Goal: Transaction & Acquisition: Purchase product/service

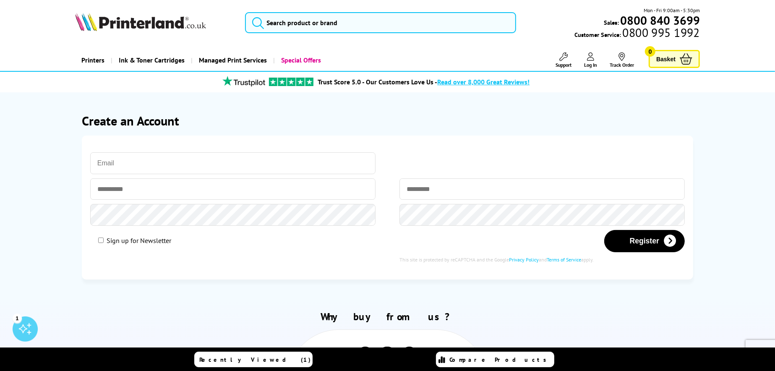
click at [257, 319] on h2 "Why buy from us?" at bounding box center [387, 316] width 625 height 13
click at [152, 158] on input "email" at bounding box center [232, 163] width 285 height 22
click at [138, 159] on input "email" at bounding box center [232, 163] width 285 height 22
type input "andrew@trustitsolutions.co.uk"
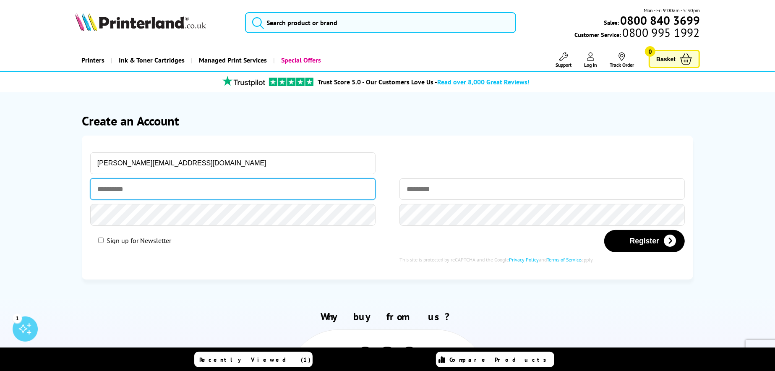
type input "******"
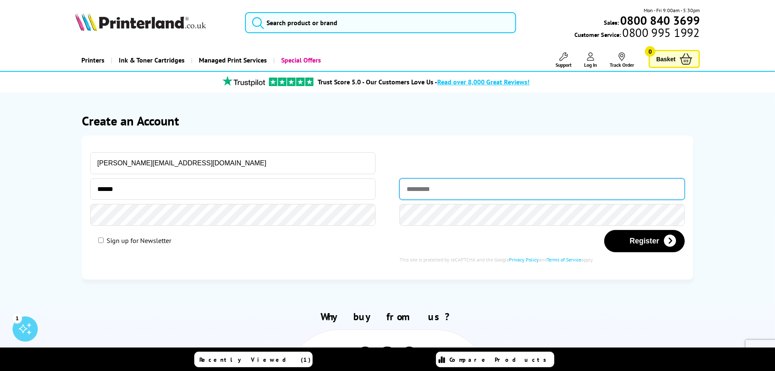
type input "*****"
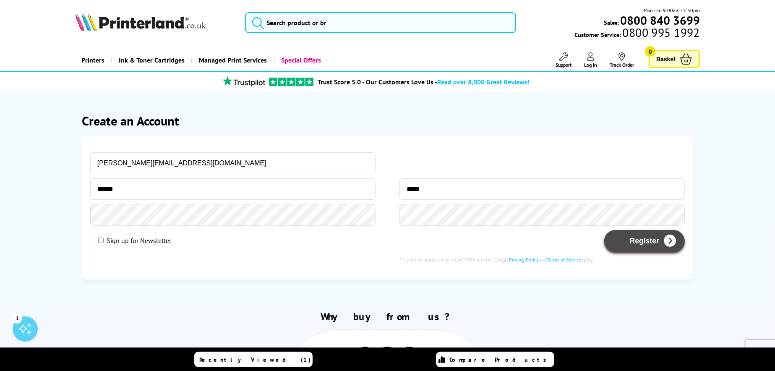
click at [641, 240] on button "Register" at bounding box center [644, 241] width 81 height 22
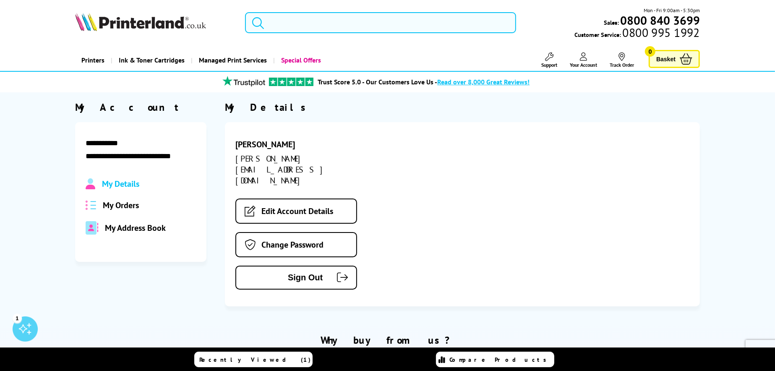
click at [312, 20] on input "search" at bounding box center [380, 22] width 271 height 21
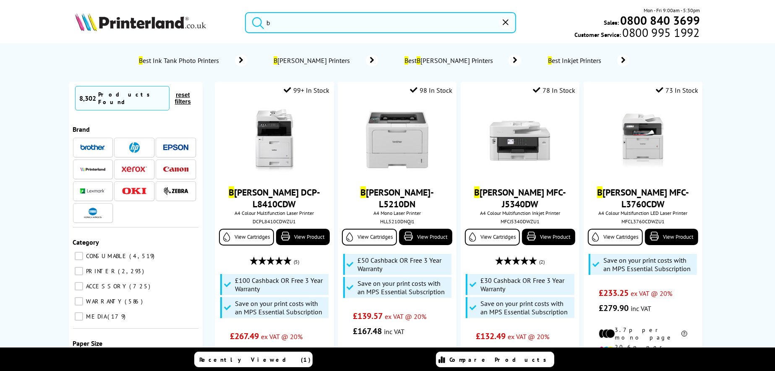
drag, startPoint x: 216, startPoint y: 4, endPoint x: 209, endPoint y: 3, distance: 6.8
click at [209, 3] on header "b Mon - Fri 9:00am - 5:30pm Sales: 0800 840 3699 Customer Service: 0800 995 1992" at bounding box center [387, 36] width 775 height 72
paste input "rother 8690"
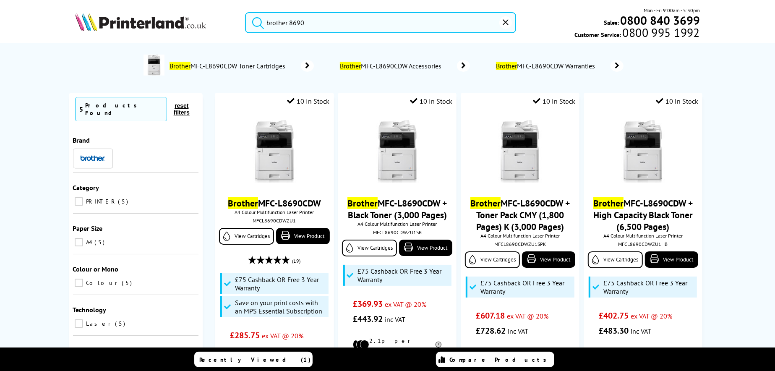
type input "brother 8690"
click at [245, 12] on button "submit" at bounding box center [255, 21] width 21 height 18
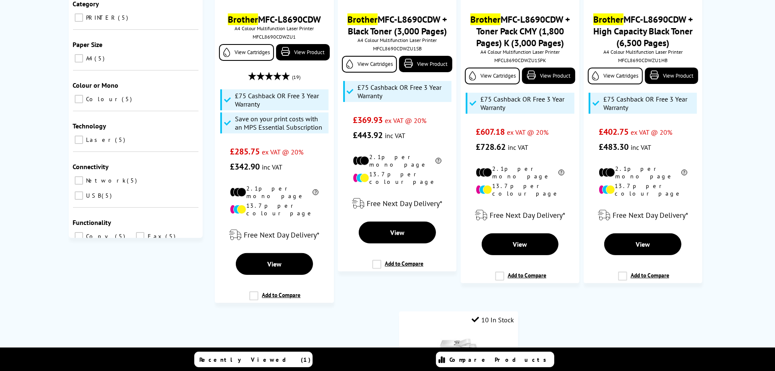
scroll to position [210, 0]
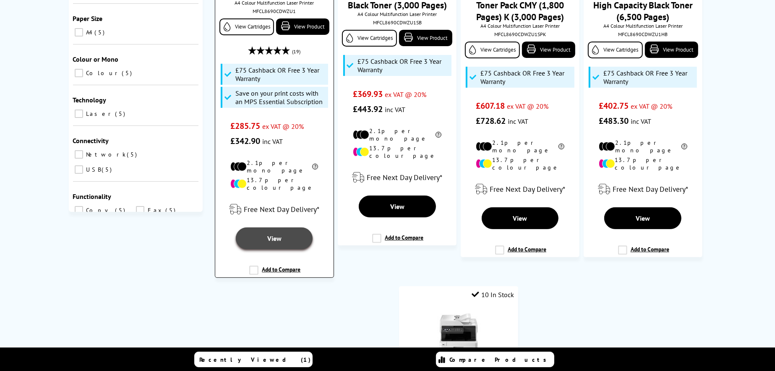
click at [279, 234] on span "View" at bounding box center [274, 238] width 14 height 8
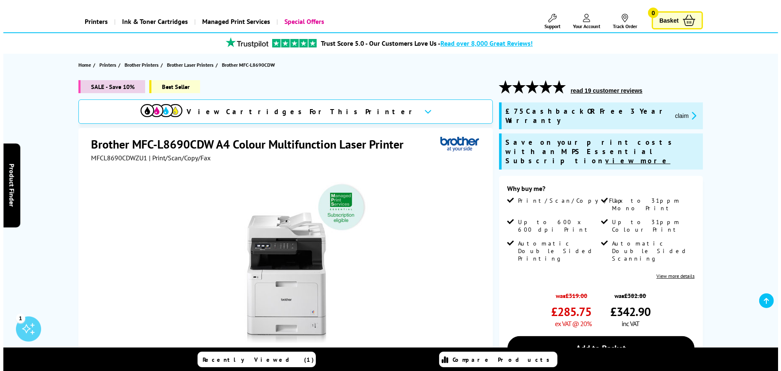
scroll to position [126, 0]
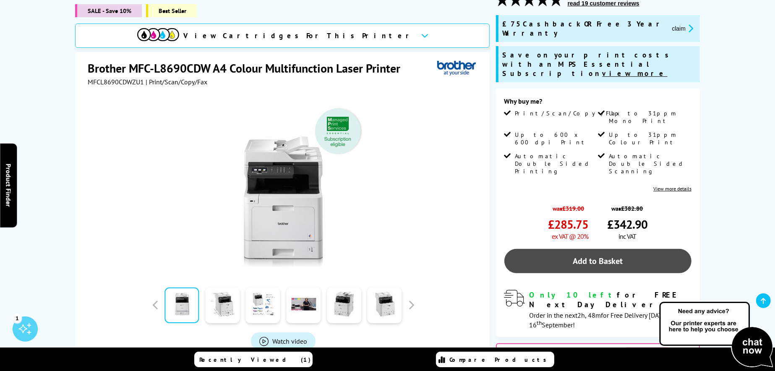
click at [583, 249] on link "Add to Basket" at bounding box center [597, 261] width 187 height 24
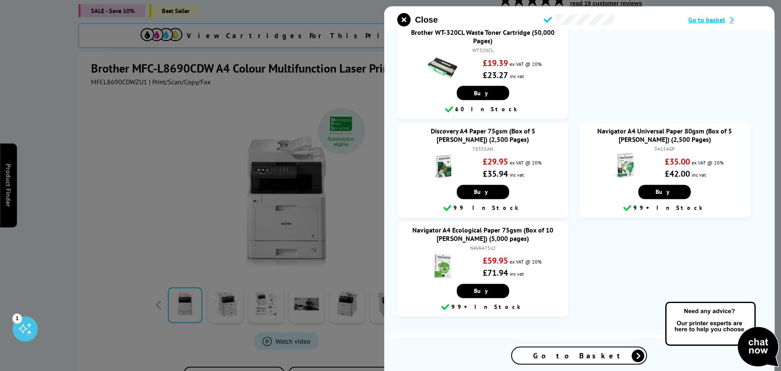
scroll to position [620, 0]
click at [632, 354] on icon at bounding box center [638, 355] width 13 height 13
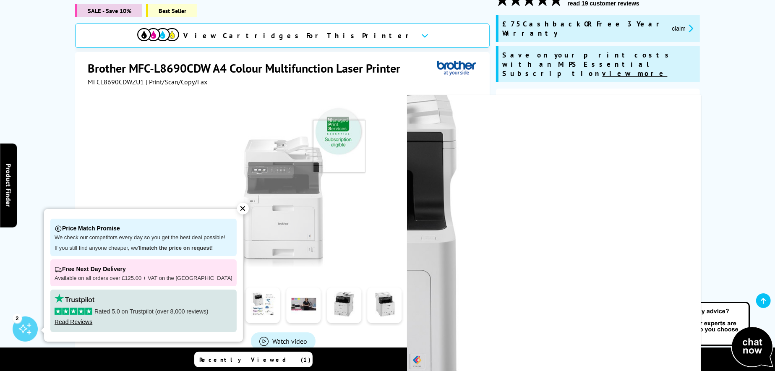
click at [669, 24] on button "claim" at bounding box center [682, 28] width 26 height 10
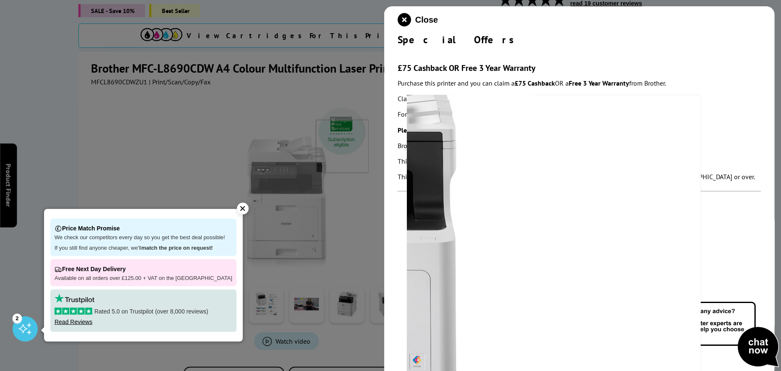
click at [743, 158] on p "This promotion cannot be used in conjunction with any other Brother Group promo…" at bounding box center [580, 161] width 364 height 11
click at [404, 18] on icon "close modal" at bounding box center [404, 19] width 13 height 13
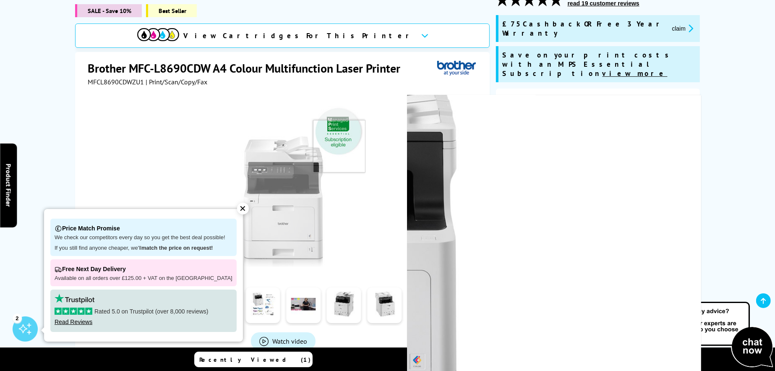
click at [443, 78] on div "MFCL8690CDWZU1 | Print/Scan/Copy/Fax" at bounding box center [283, 82] width 391 height 8
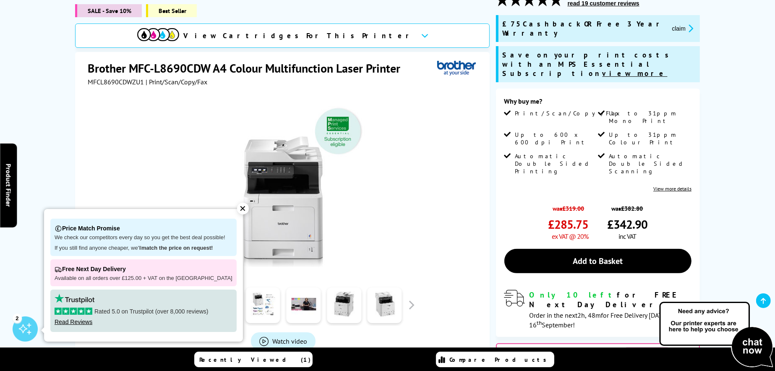
click at [237, 210] on div "✕" at bounding box center [243, 209] width 12 height 12
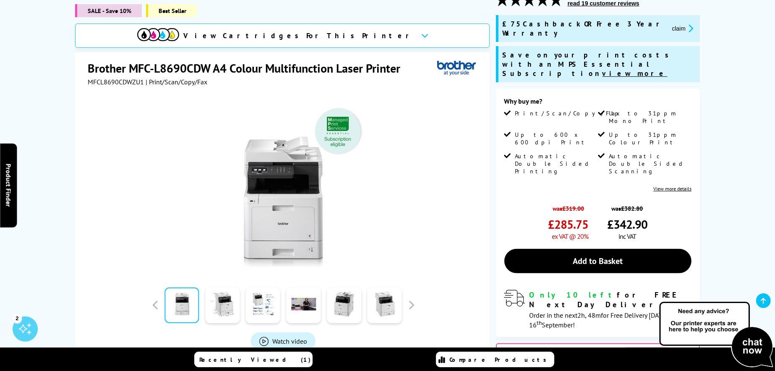
click at [669, 26] on button "claim" at bounding box center [682, 28] width 26 height 10
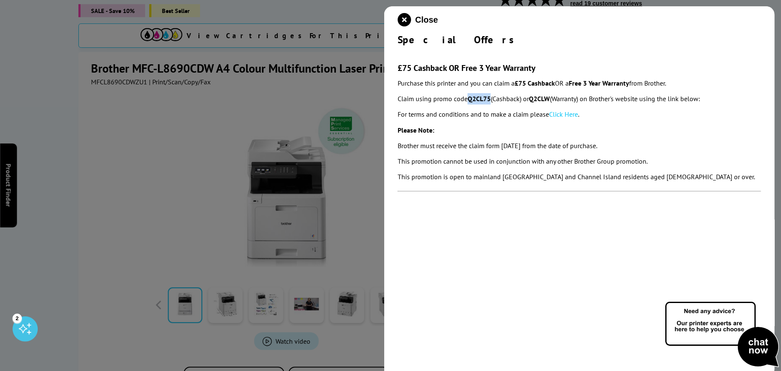
drag, startPoint x: 470, startPoint y: 99, endPoint x: 491, endPoint y: 103, distance: 21.4
click at [491, 103] on strong "Q2CL75" at bounding box center [479, 98] width 23 height 8
copy strong "Q2CL75"
click at [566, 114] on link "Click Here" at bounding box center [563, 114] width 29 height 8
click at [406, 17] on icon "close modal" at bounding box center [404, 19] width 13 height 13
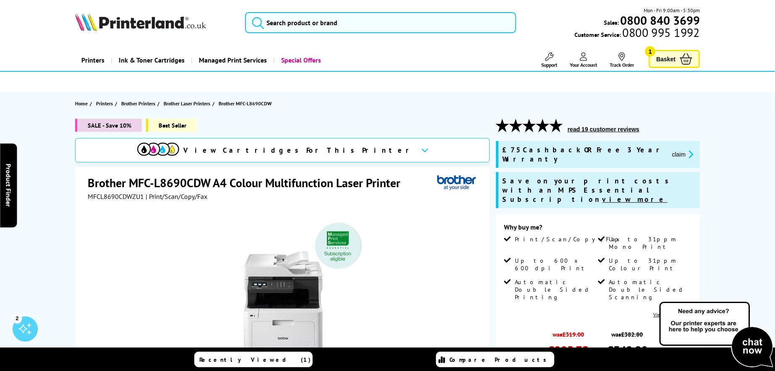
click at [664, 57] on span "Basket" at bounding box center [665, 58] width 19 height 11
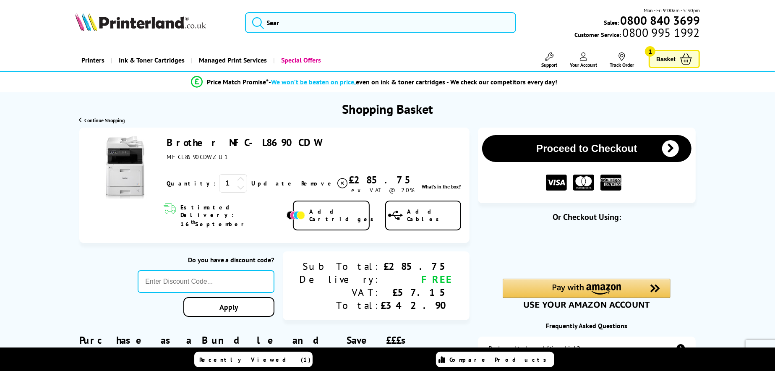
click at [560, 148] on button "Proceed to Checkout" at bounding box center [587, 148] width 210 height 27
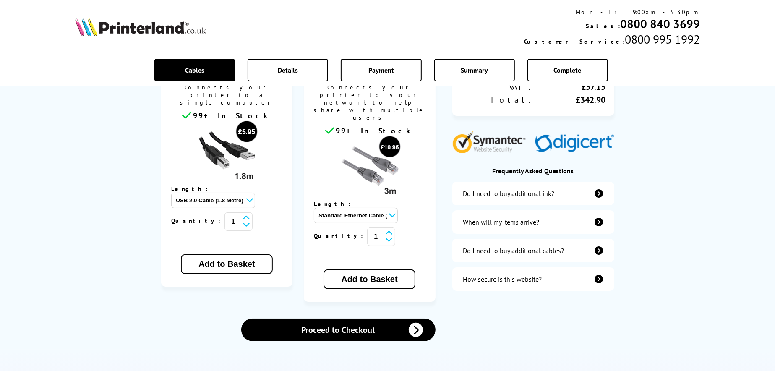
scroll to position [210, 0]
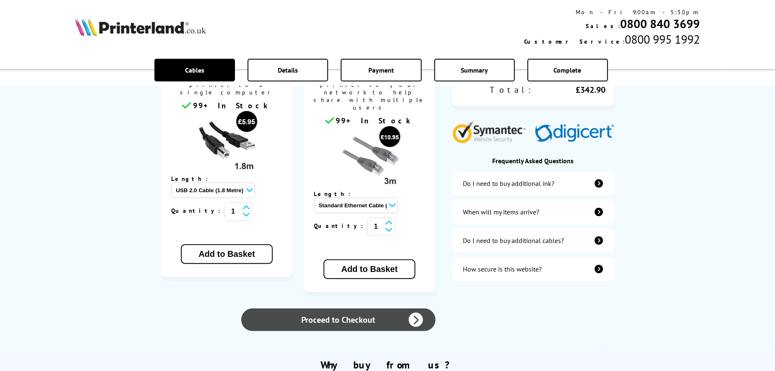
click at [352, 308] on link "Proceed to Checkout" at bounding box center [338, 319] width 194 height 23
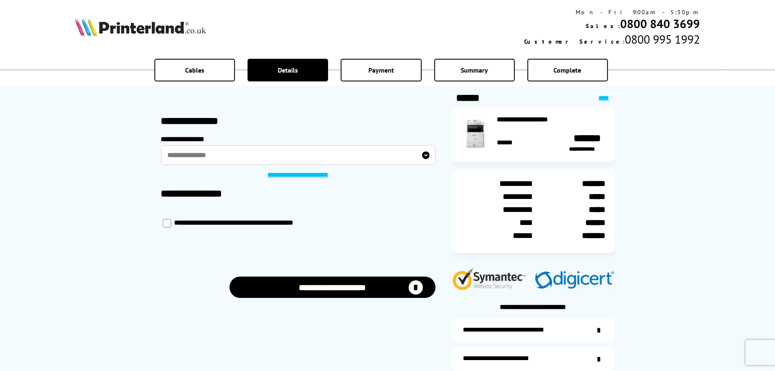
click at [214, 148] on label "**********" at bounding box center [298, 154] width 274 height 19
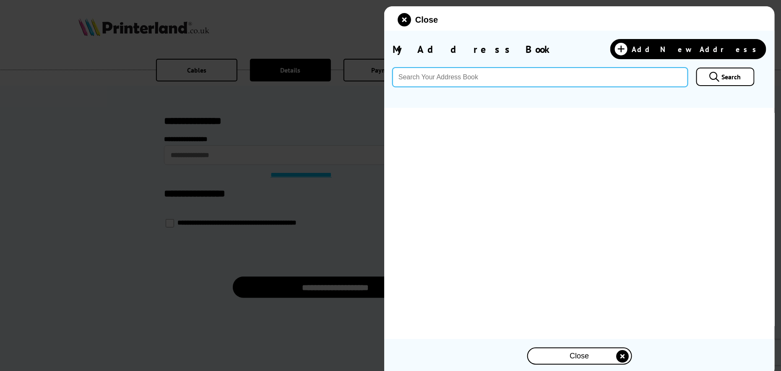
click at [457, 76] on input "text" at bounding box center [540, 77] width 295 height 19
type input "RG24 8FB"
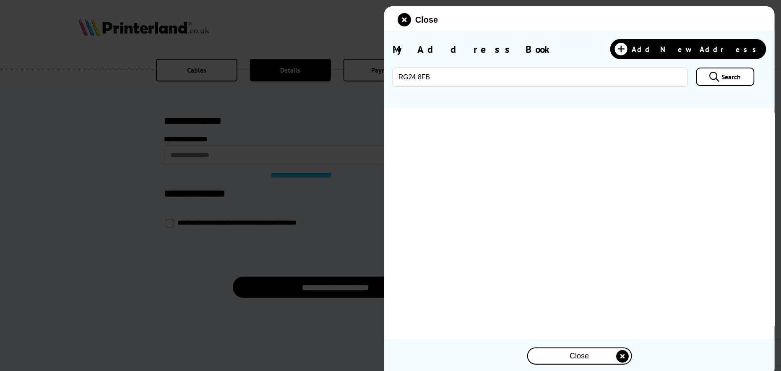
click at [729, 79] on span "Search" at bounding box center [731, 77] width 19 height 8
click at [723, 75] on span "Search" at bounding box center [731, 77] width 19 height 8
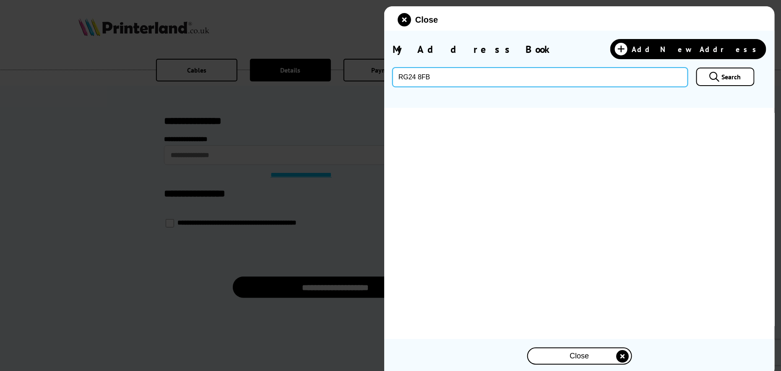
click at [423, 75] on input "RG24 8FB" at bounding box center [540, 77] width 295 height 19
type input "RG248FB"
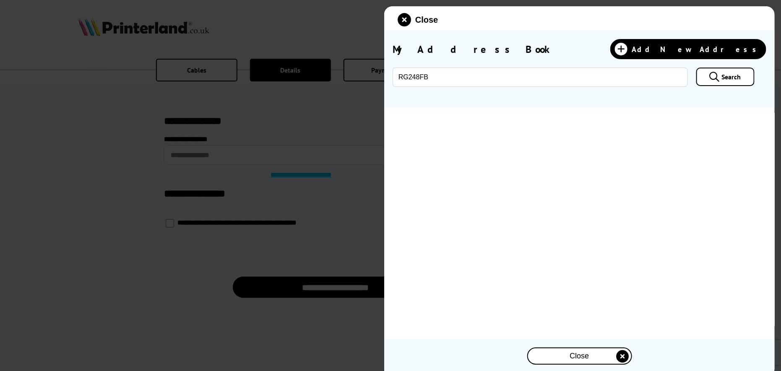
click at [728, 80] on span "Search" at bounding box center [731, 77] width 19 height 8
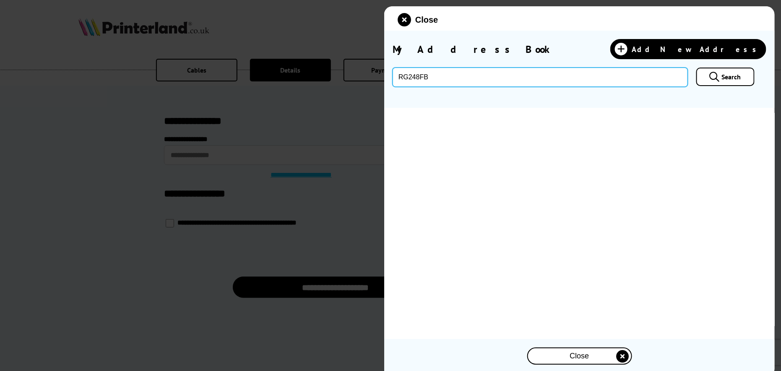
click at [478, 74] on input "RG248FB" at bounding box center [540, 77] width 295 height 19
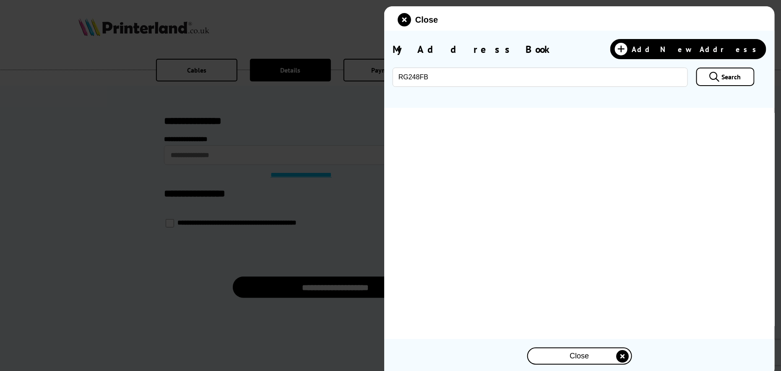
click at [729, 70] on link "Search" at bounding box center [725, 77] width 58 height 18
click at [600, 368] on div "Close" at bounding box center [579, 357] width 391 height 21
click at [601, 358] on div "Close" at bounding box center [579, 356] width 103 height 16
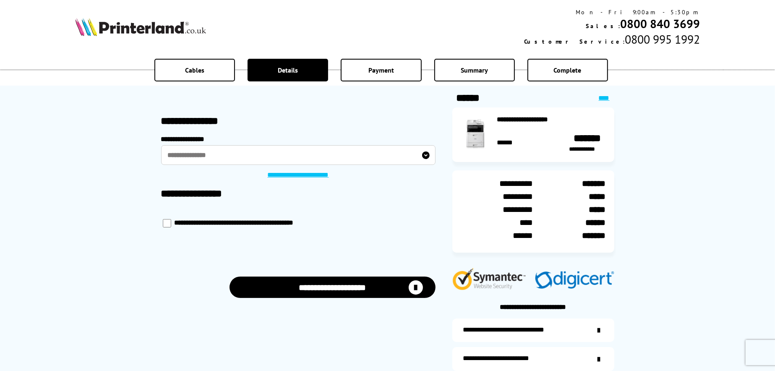
click at [428, 152] on label "**********" at bounding box center [298, 154] width 274 height 19
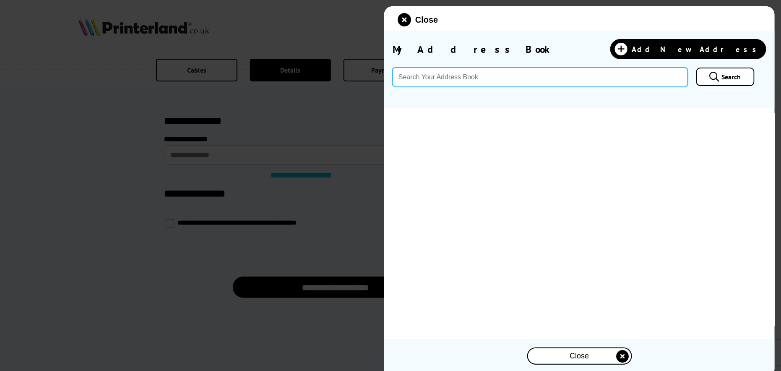
click at [446, 79] on input "text" at bounding box center [540, 77] width 295 height 19
type input "RG24 8FB"
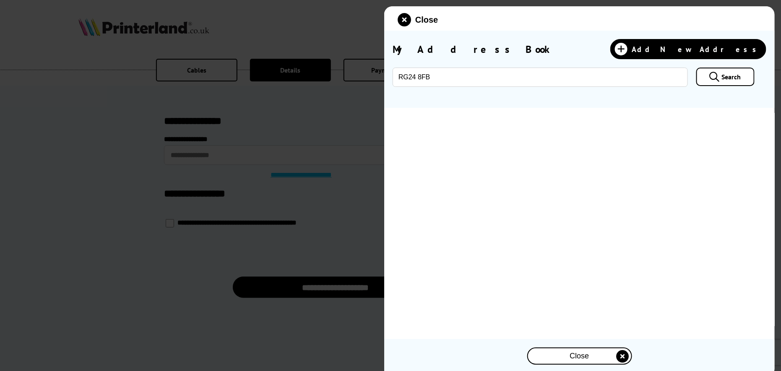
click at [723, 78] on span "Search" at bounding box center [731, 77] width 19 height 8
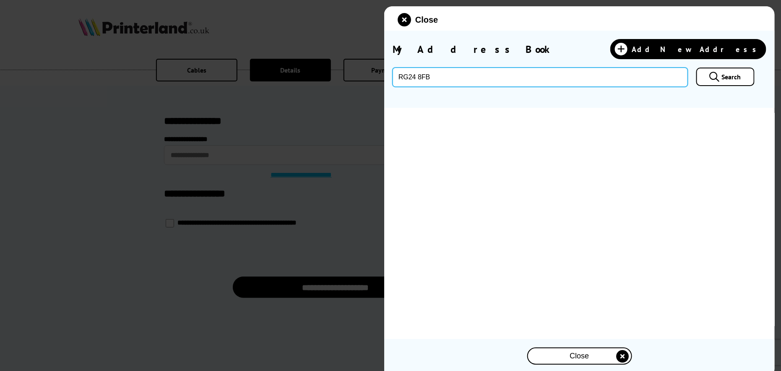
drag, startPoint x: 435, startPoint y: 76, endPoint x: 360, endPoint y: 67, distance: 76.0
type input "b"
type input "bell road basingsoke"
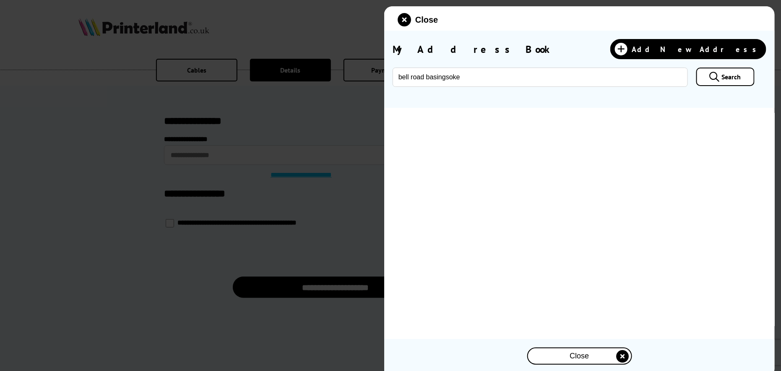
click at [720, 75] on link "Search" at bounding box center [725, 77] width 58 height 18
click at [404, 18] on icon "close modal" at bounding box center [404, 19] width 13 height 13
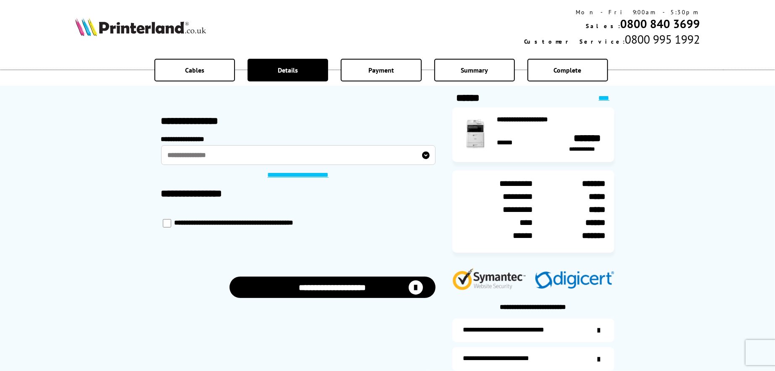
click at [358, 291] on button "**********" at bounding box center [332, 286] width 206 height 21
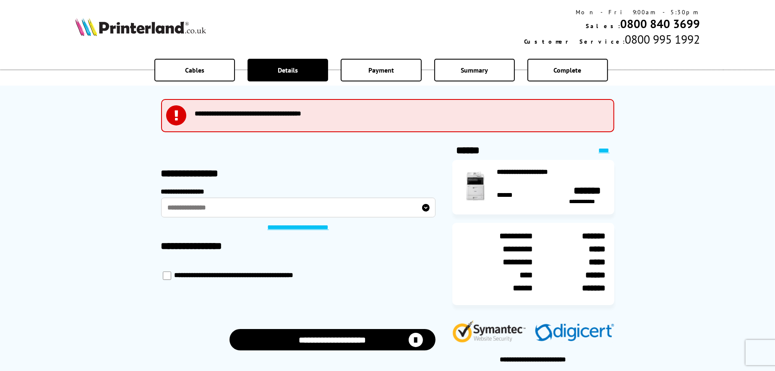
click at [305, 225] on link "**********" at bounding box center [298, 228] width 72 height 8
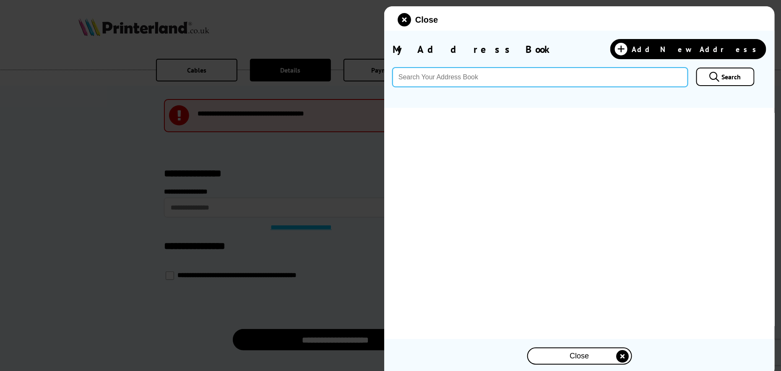
click at [474, 74] on input "text" at bounding box center [540, 77] width 295 height 19
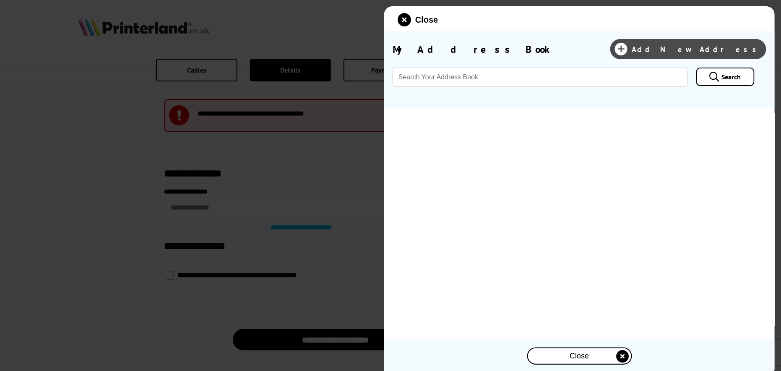
click at [755, 44] on span "Add New Address" at bounding box center [697, 49] width 130 height 10
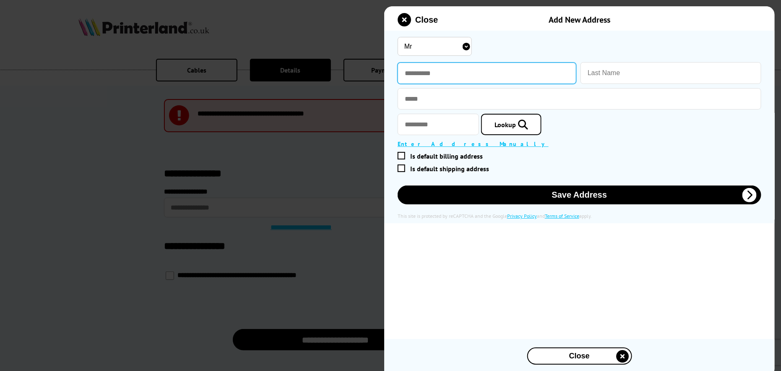
click at [462, 77] on input "text" at bounding box center [487, 73] width 179 height 21
type input "******"
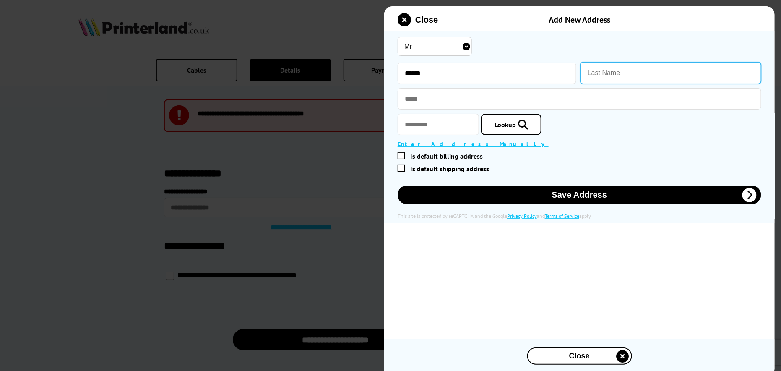
type input "Covus"
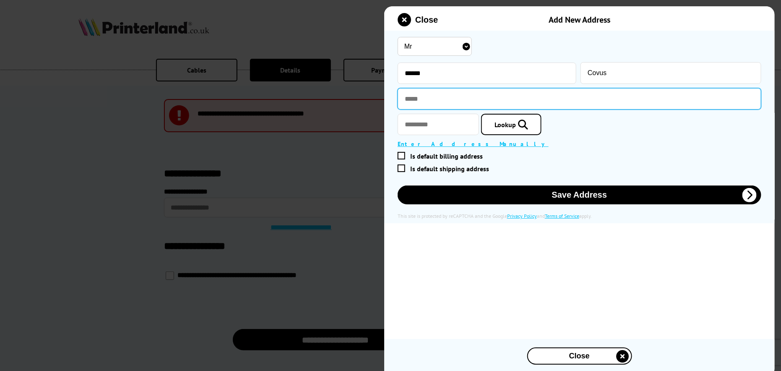
type input "**********"
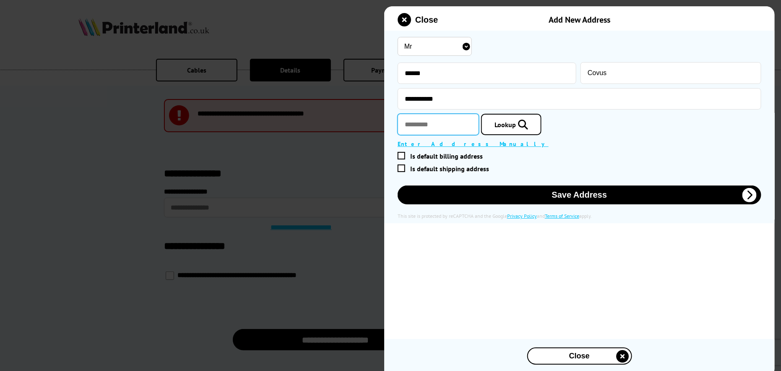
type input "********"
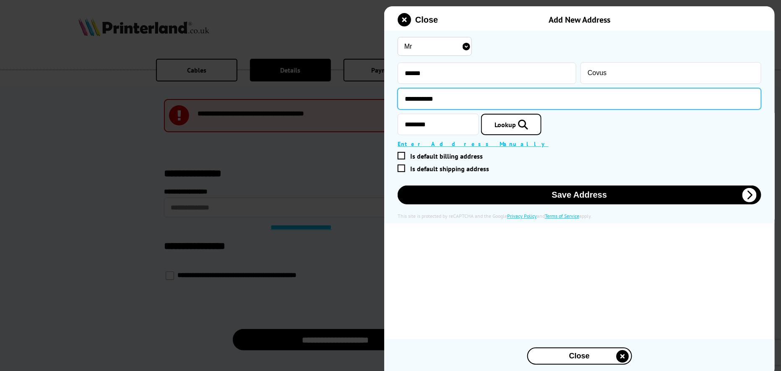
drag, startPoint x: 406, startPoint y: 91, endPoint x: 349, endPoint y: 85, distance: 57.7
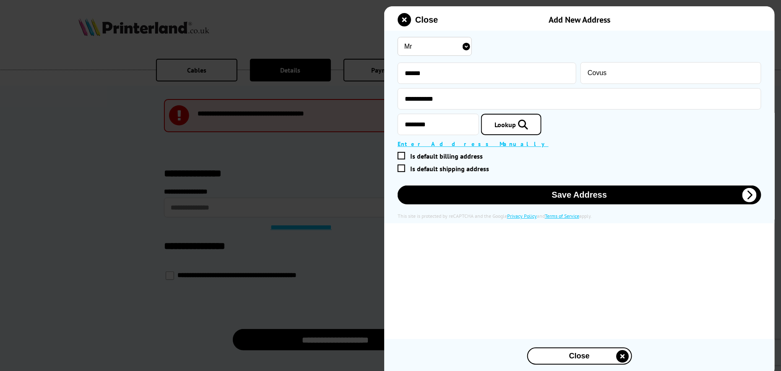
click at [509, 238] on div "Close Add New Address Please correct the following errors with your submission:…" at bounding box center [579, 191] width 391 height 371
click at [401, 154] on span at bounding box center [402, 156] width 8 height 8
click at [401, 156] on input "Is default billing address" at bounding box center [577, 156] width 357 height 0
click at [401, 165] on div "**********" at bounding box center [580, 127] width 364 height 184
click at [401, 166] on span at bounding box center [402, 168] width 8 height 8
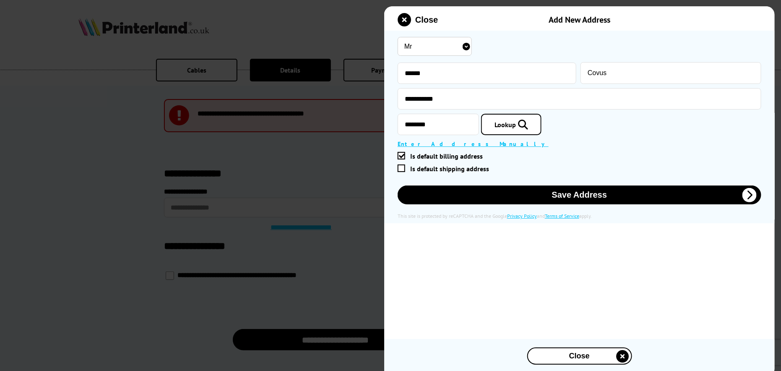
click at [401, 169] on input "Is default shipping address" at bounding box center [577, 169] width 357 height 0
click at [516, 121] on span "Lookup" at bounding box center [505, 124] width 21 height 8
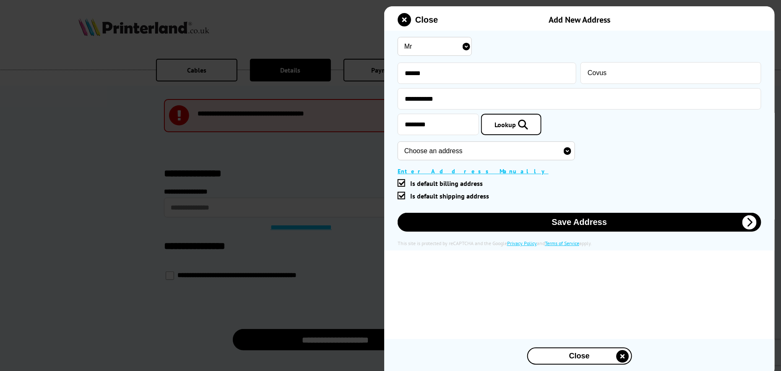
click at [506, 149] on select "Choose an address Unit 1, Bell House, Bell Road, Basingstoke, RG24 8FB Unit 7C,…" at bounding box center [486, 150] width 177 height 19
select select "GB|RM|A|57092258"
click at [398, 143] on select "Choose an address Unit 1, Bell House, Bell Road, Basingstoke, RG24 8FB Unit 7C,…" at bounding box center [486, 150] width 177 height 19
type input "Trust I T Solutions"
type input "Bell Road"
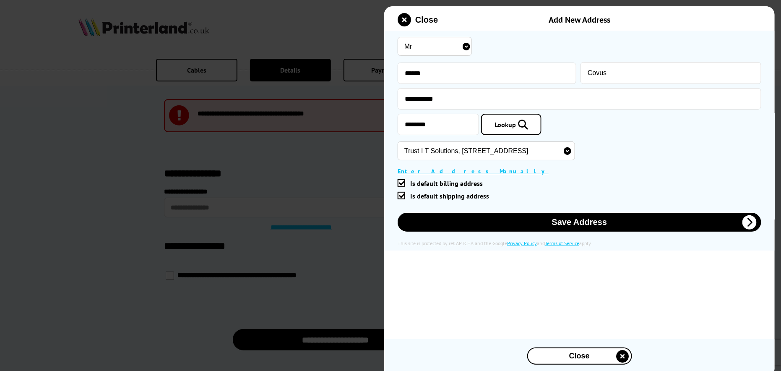
type input "Basingstoke"
type input "Hampshire"
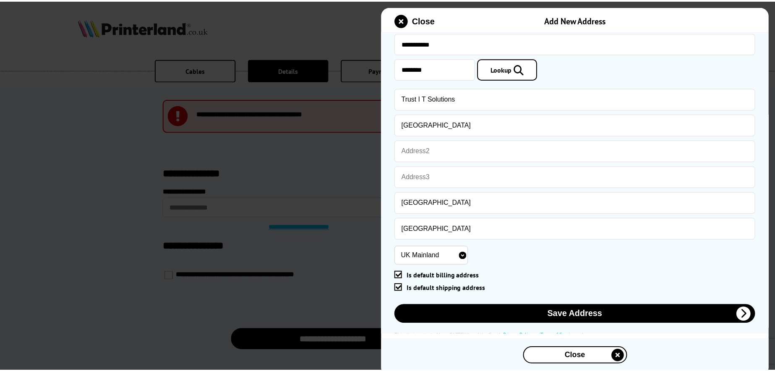
scroll to position [67, 0]
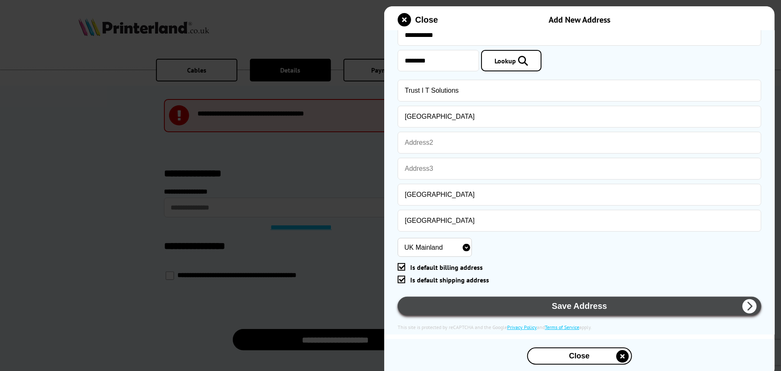
click at [585, 306] on button "Save Address" at bounding box center [580, 306] width 364 height 19
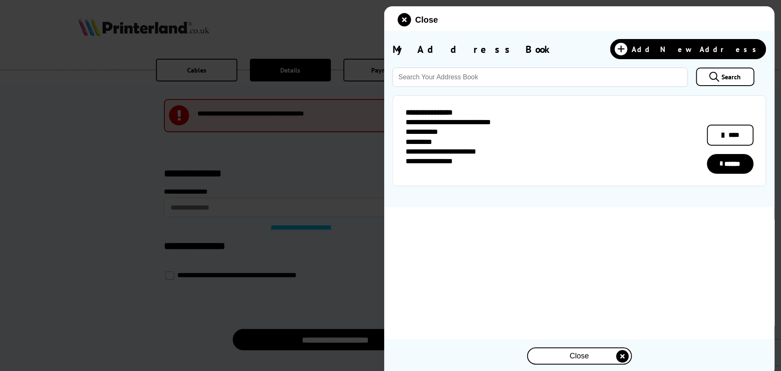
click at [582, 354] on span "Close" at bounding box center [579, 356] width 19 height 9
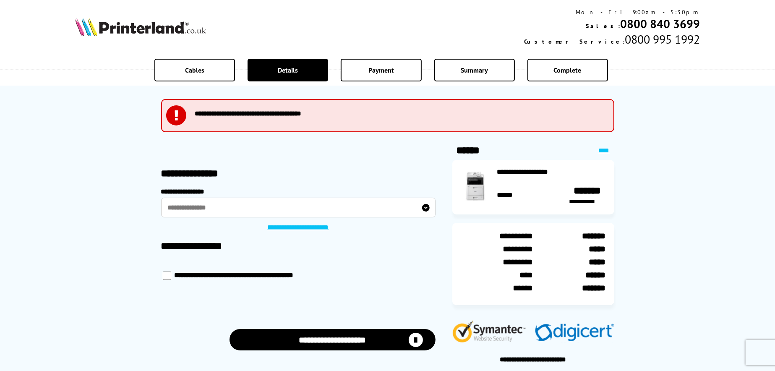
click at [420, 204] on label "**********" at bounding box center [298, 207] width 274 height 19
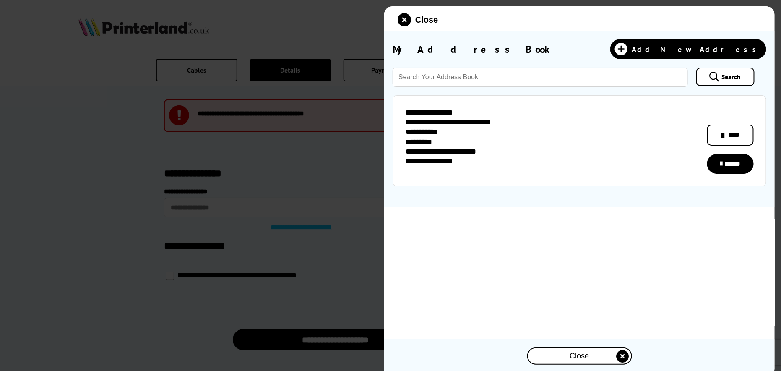
click at [441, 138] on div "*********" at bounding box center [451, 143] width 91 height 10
click at [732, 164] on link "******" at bounding box center [730, 164] width 46 height 20
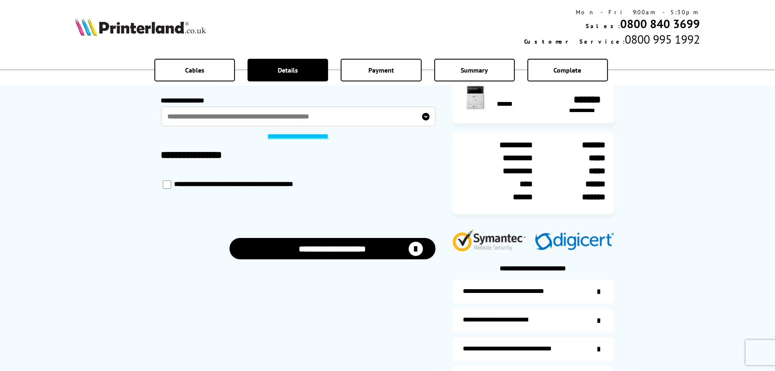
scroll to position [126, 0]
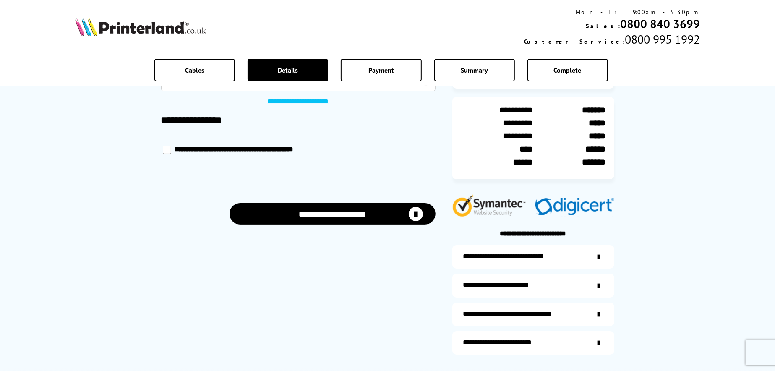
click at [369, 219] on button "**********" at bounding box center [332, 213] width 206 height 21
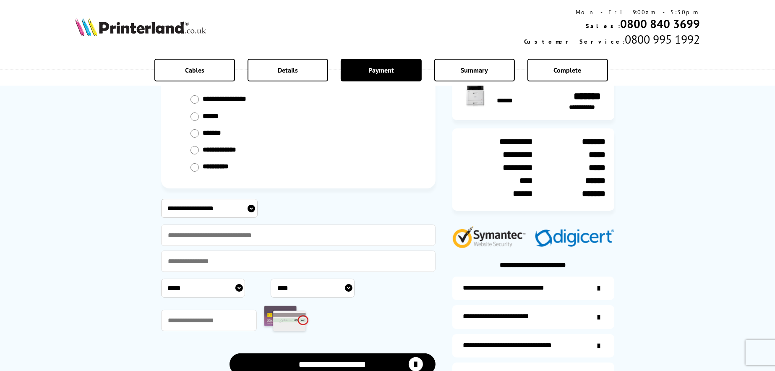
scroll to position [84, 0]
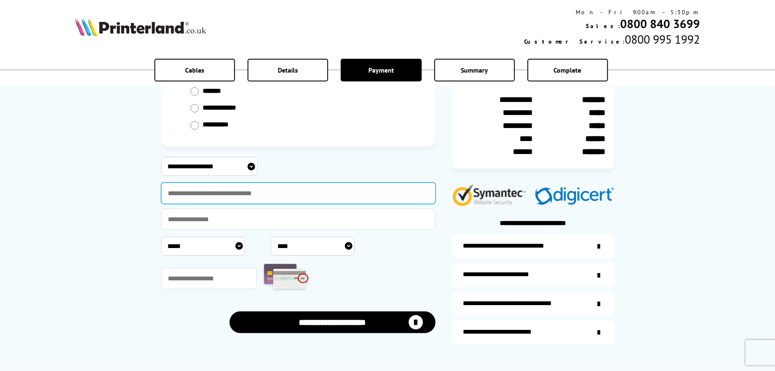
click at [267, 193] on input "text" at bounding box center [298, 192] width 274 height 21
type input "**********"
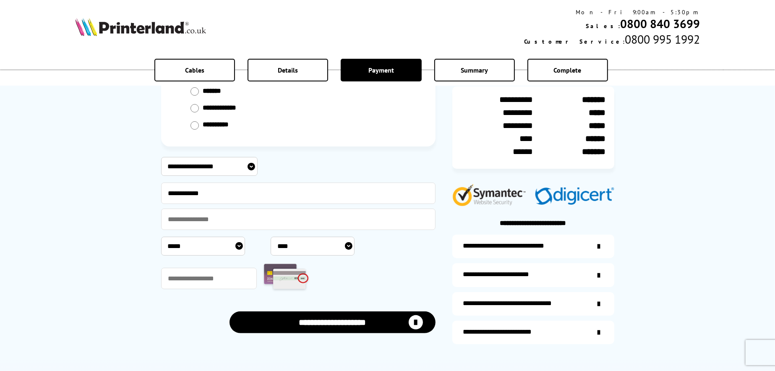
select select "**********"
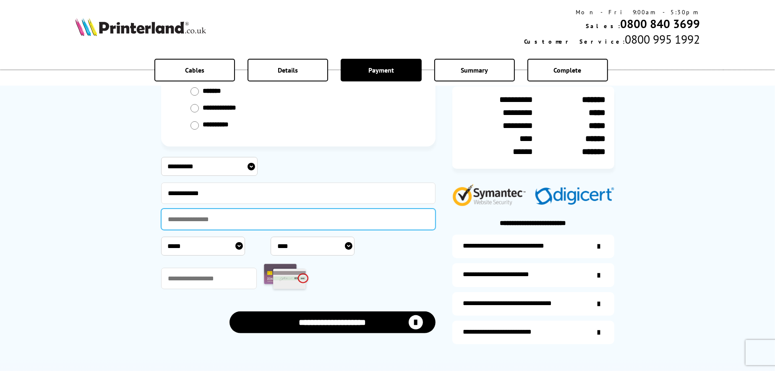
type input "**********"
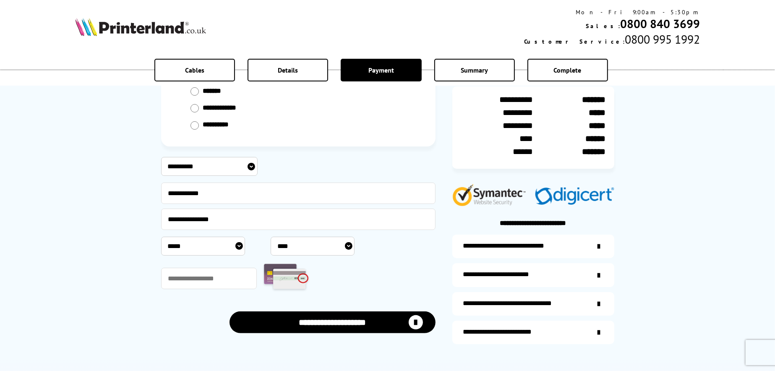
select select "*"
select select "****"
type input "***"
click at [332, 324] on button "**********" at bounding box center [332, 321] width 206 height 21
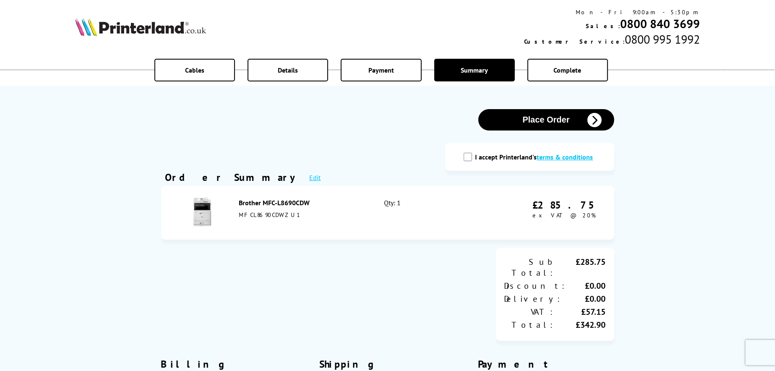
click at [549, 120] on button "Place Order" at bounding box center [546, 119] width 136 height 21
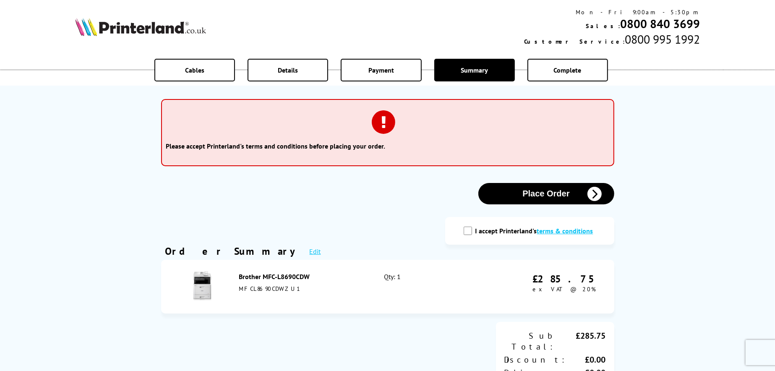
click at [472, 232] on input "I accept Printerland's terms & conditions" at bounding box center [468, 231] width 8 height 8
checkbox input "true"
click at [550, 195] on button "Place Order" at bounding box center [546, 193] width 136 height 21
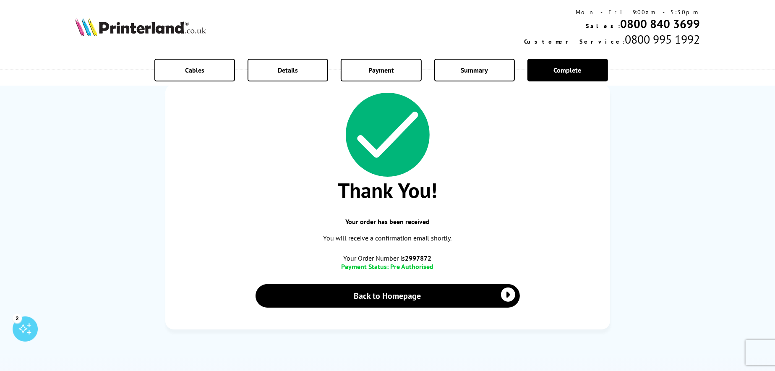
scroll to position [42, 0]
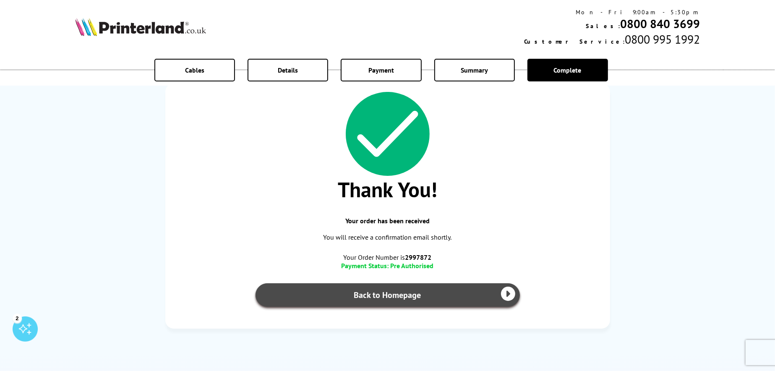
click at [410, 293] on link "Back to Homepage" at bounding box center [387, 294] width 264 height 23
